Goal: Task Accomplishment & Management: Use online tool/utility

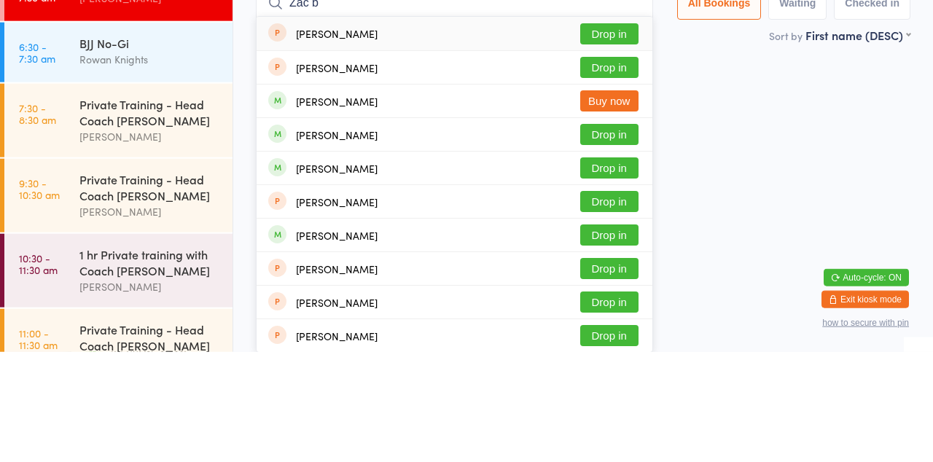
type input "Zac b"
click at [613, 281] on button "Drop in" at bounding box center [609, 277] width 58 height 21
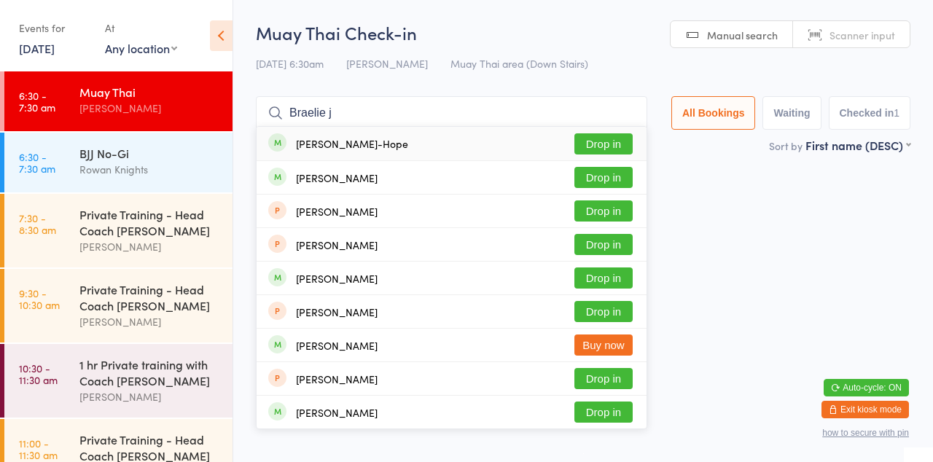
type input "Braelie j"
click at [606, 147] on button "Drop in" at bounding box center [603, 143] width 58 height 21
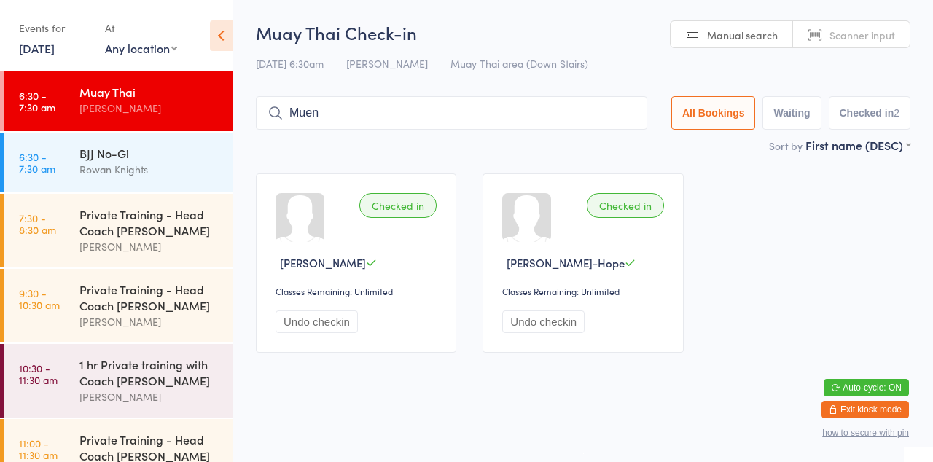
type input "Muen"
click at [632, 128] on div "[PERSON_NAME] Buy now" at bounding box center [451, 144] width 390 height 34
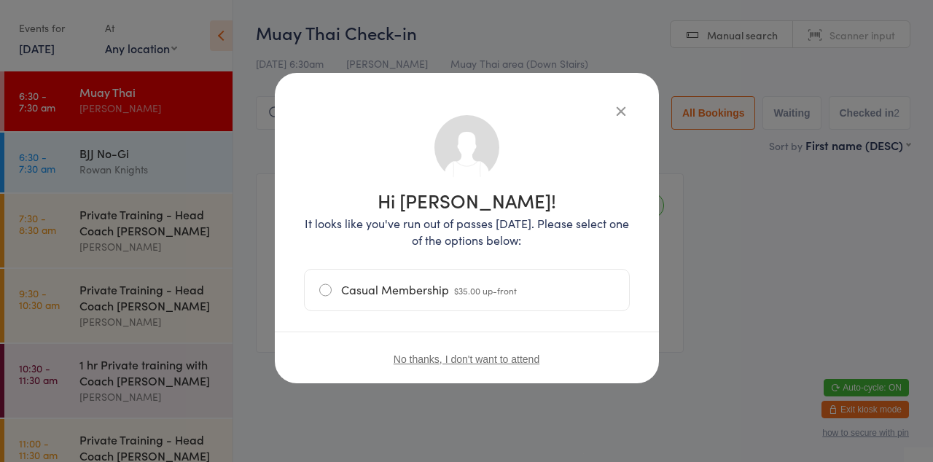
click at [627, 111] on icon "button" at bounding box center [621, 111] width 16 height 16
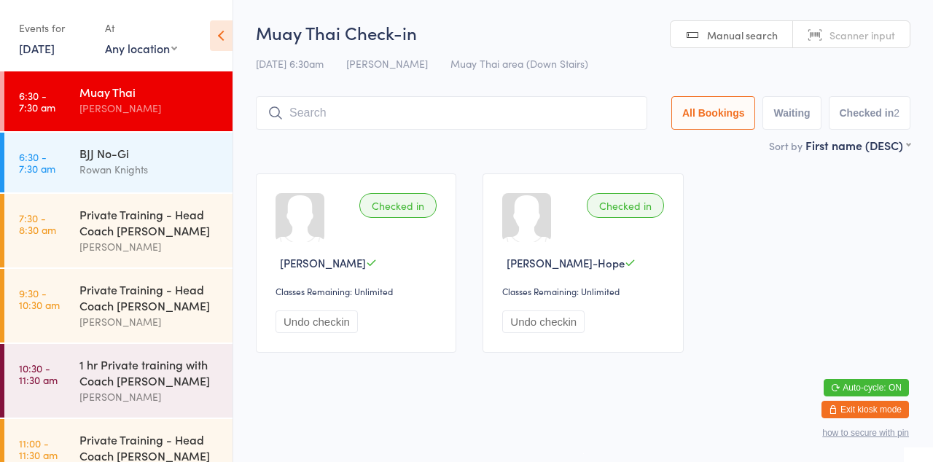
click at [453, 119] on input "search" at bounding box center [451, 113] width 391 height 34
type input "Jintana"
click at [638, 114] on input "Jintana" at bounding box center [451, 113] width 391 height 34
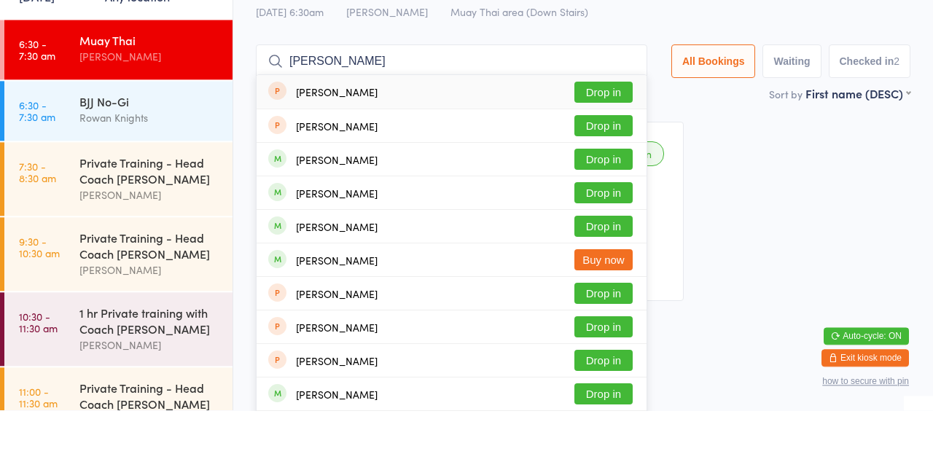
type input "[PERSON_NAME]"
click at [615, 280] on button "Drop in" at bounding box center [603, 277] width 58 height 21
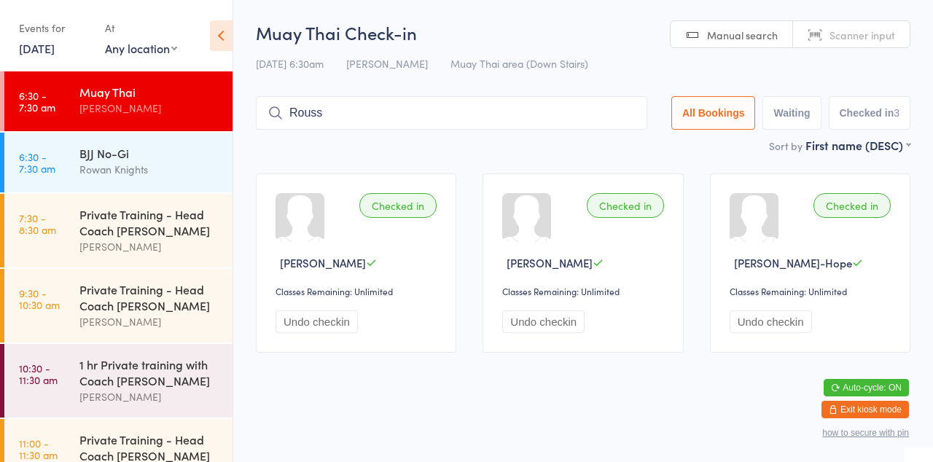
type input "Rouss"
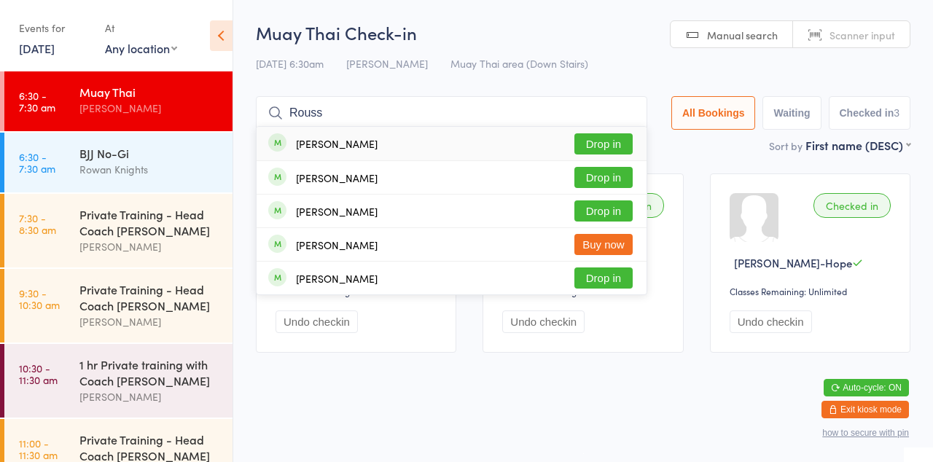
click at [616, 149] on button "Drop in" at bounding box center [603, 143] width 58 height 21
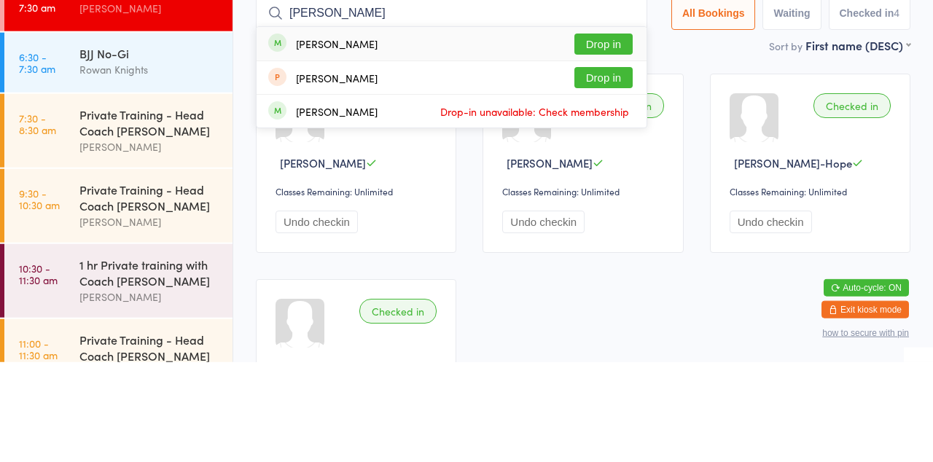
type input "[PERSON_NAME]"
click at [618, 148] on button "Drop in" at bounding box center [603, 143] width 58 height 21
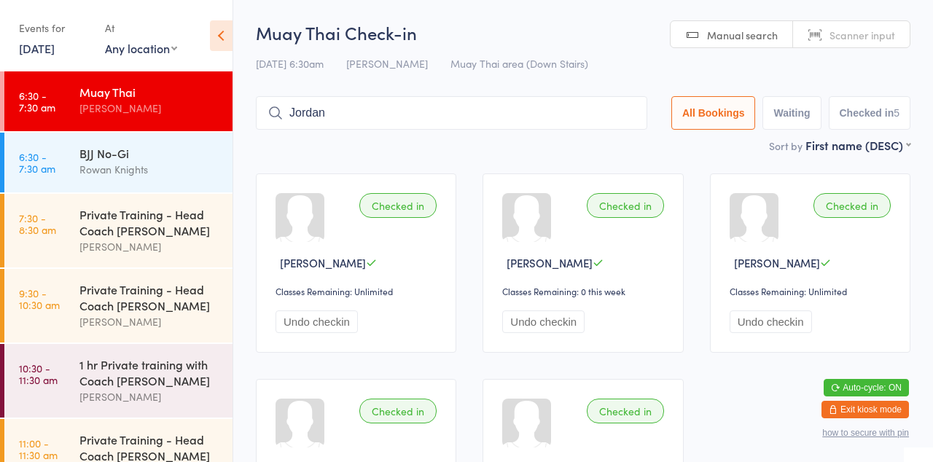
type input "Jordan"
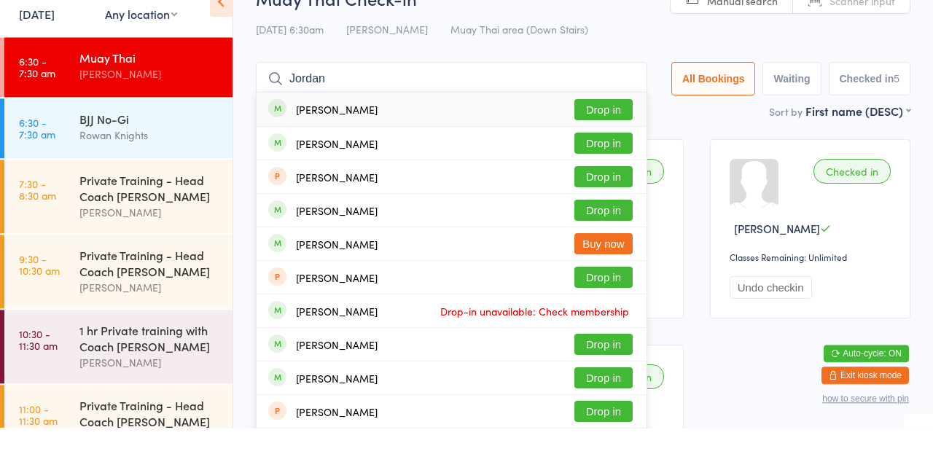
click at [628, 179] on button "Drop in" at bounding box center [603, 177] width 58 height 21
